Goal: Share content: Share content

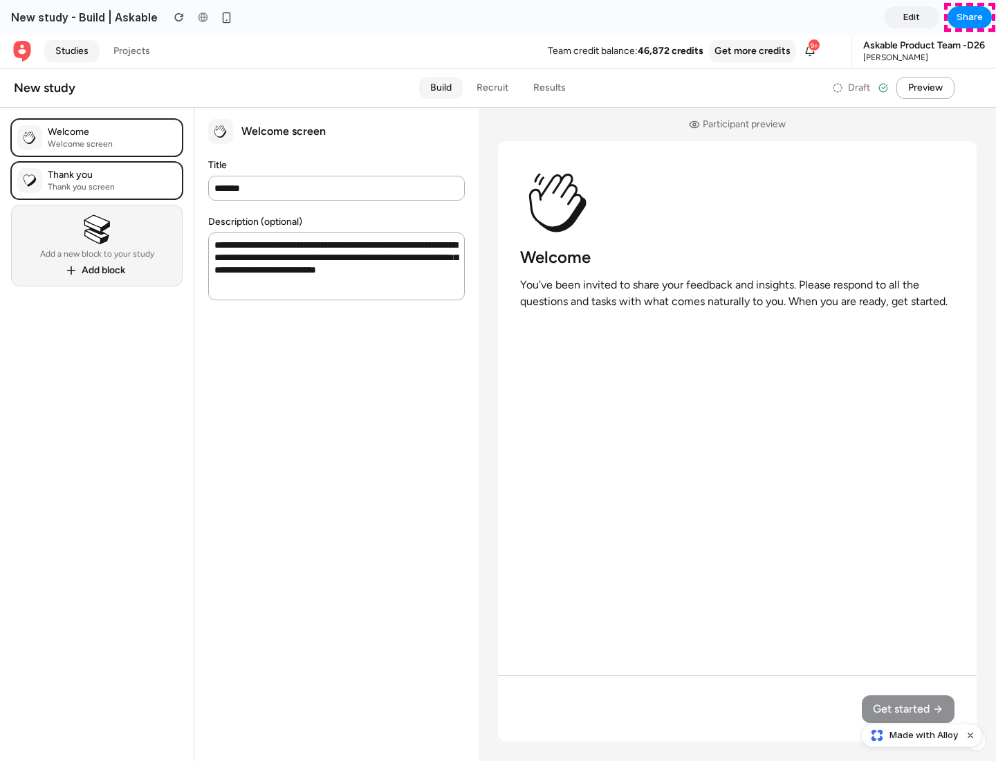
click at [970, 17] on span "Share" at bounding box center [970, 17] width 26 height 14
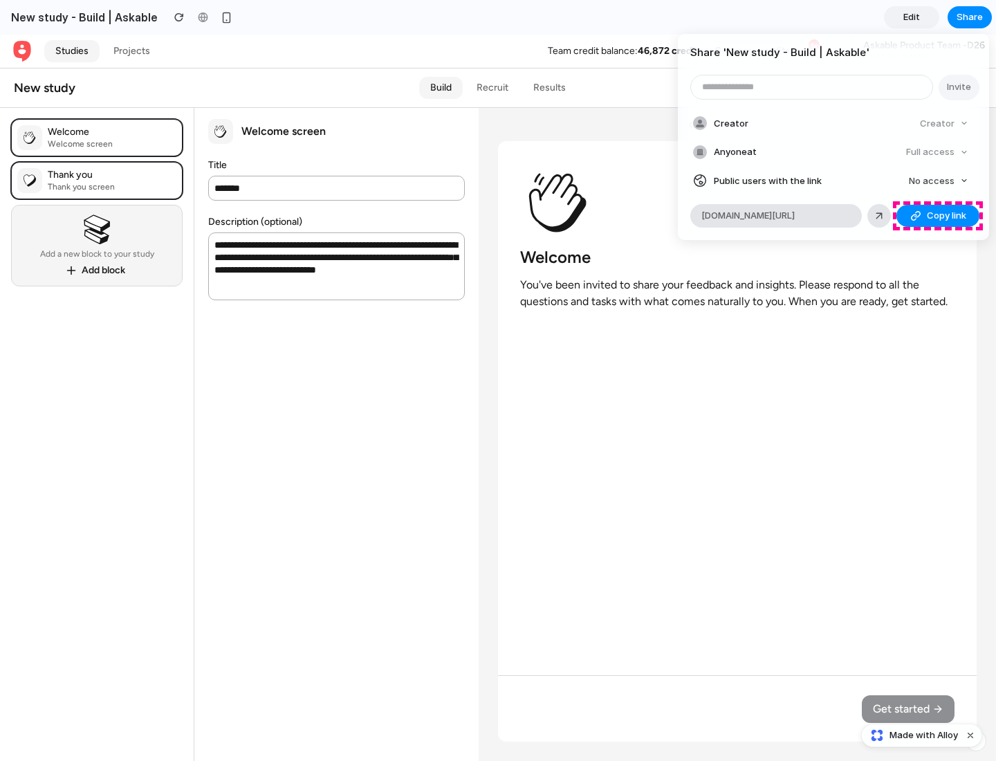
click at [938, 216] on span "Copy link" at bounding box center [946, 216] width 39 height 14
click at [924, 735] on div "Share ' New study - Build | Askable ' Invite Creator Creator Anyone at Full acc…" at bounding box center [498, 380] width 996 height 761
